Goal: Task Accomplishment & Management: Manage account settings

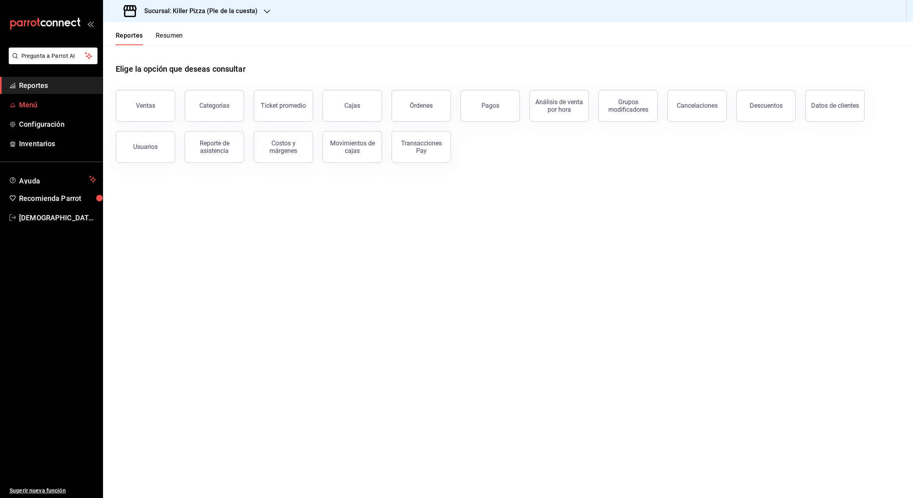
click at [31, 107] on span "Menú" at bounding box center [57, 105] width 77 height 11
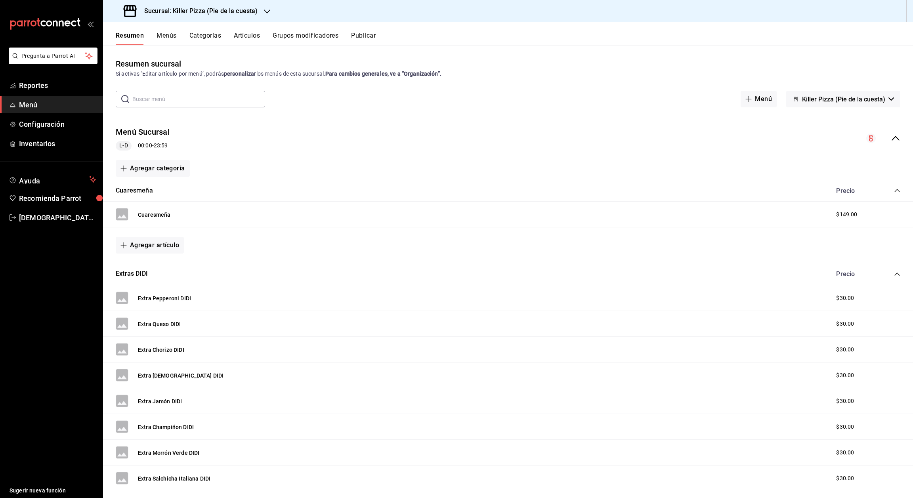
click at [251, 13] on h3 "Sucursal: Killer Pizza (Pie de la cuesta)" at bounding box center [198, 11] width 120 height 10
click at [170, 70] on div "Killer Pizza (El Pueblito)" at bounding box center [162, 70] width 106 height 8
click at [246, 37] on button "Artículos" at bounding box center [247, 38] width 26 height 13
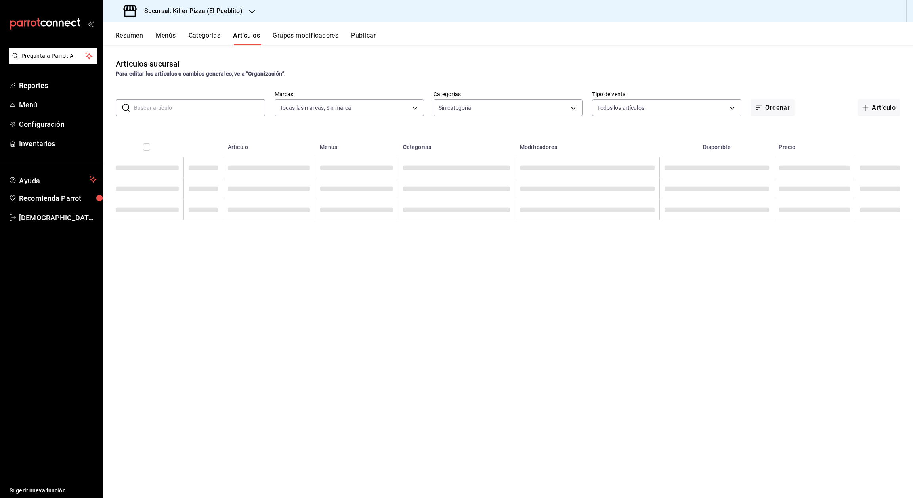
type input "fb565927-10db-4a1e-9361-babba7d8dbe1"
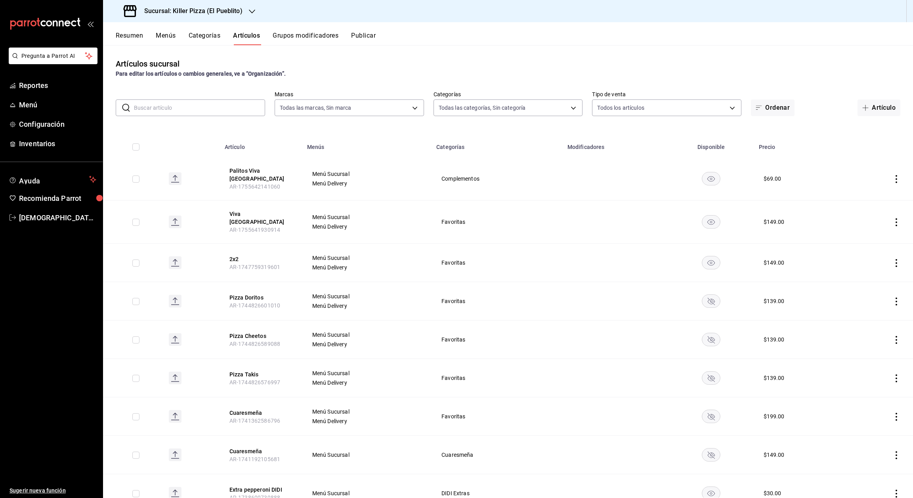
type input "aca61318-dd82-4009-8fb5-67b6e0717491,78dec963-e7c0-4d84-89ee-f2c1b9a395cc,4635c…"
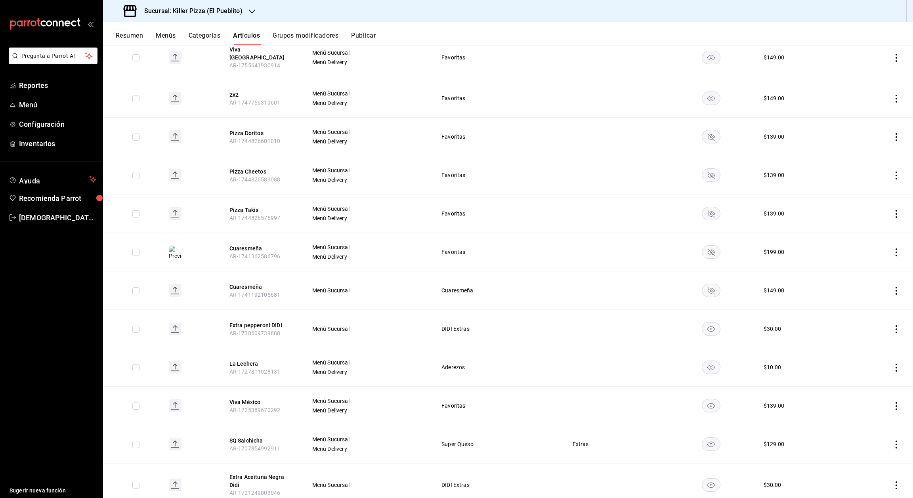
scroll to position [169, 0]
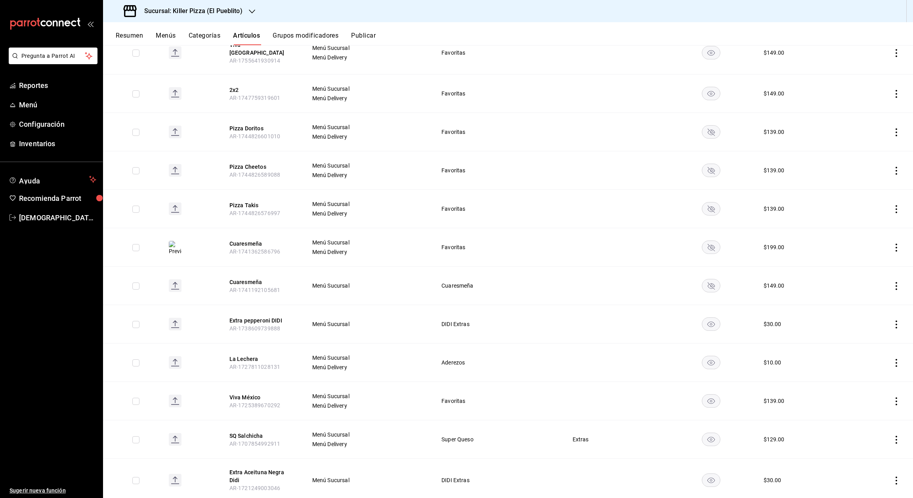
click at [472, 395] on rect "availability-product" at bounding box center [712, 401] width 18 height 13
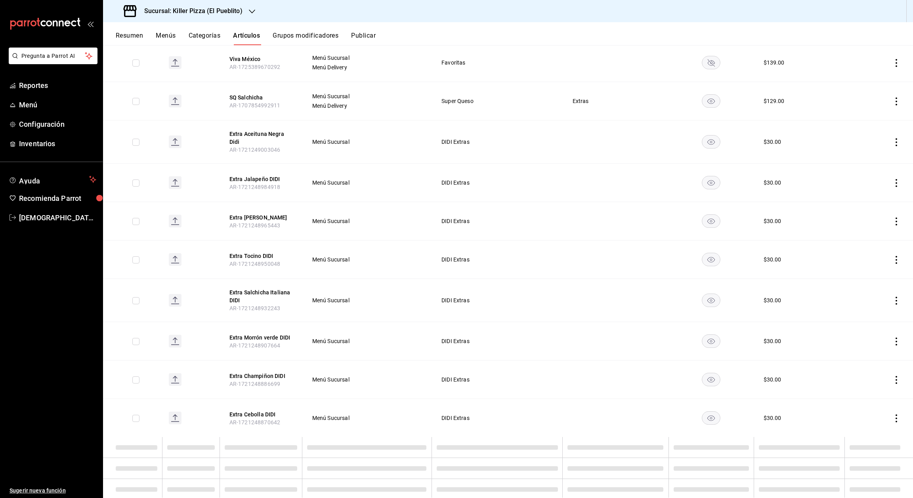
scroll to position [521, 0]
